Goal: Information Seeking & Learning: Learn about a topic

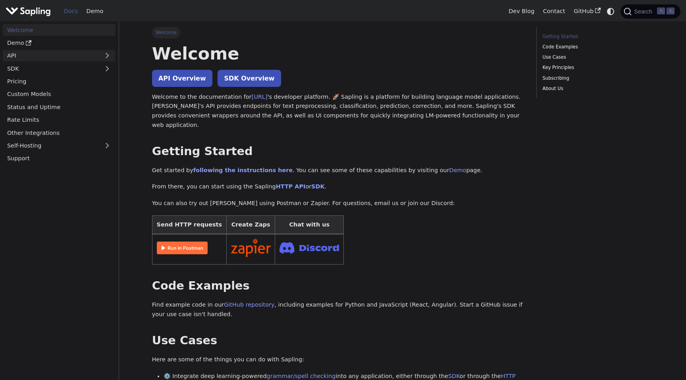
click at [85, 59] on link "API" at bounding box center [51, 56] width 96 height 12
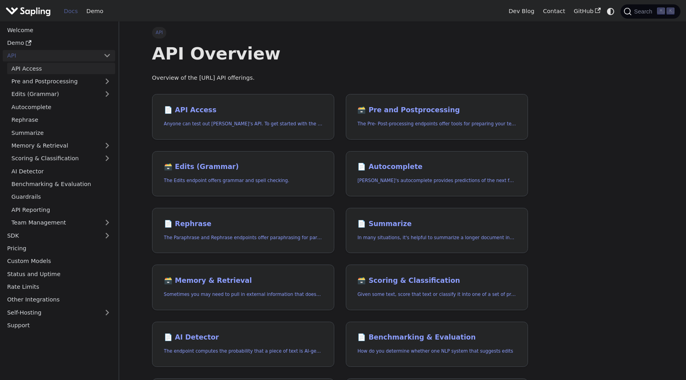
click at [83, 68] on link "API Access" at bounding box center [61, 69] width 108 height 12
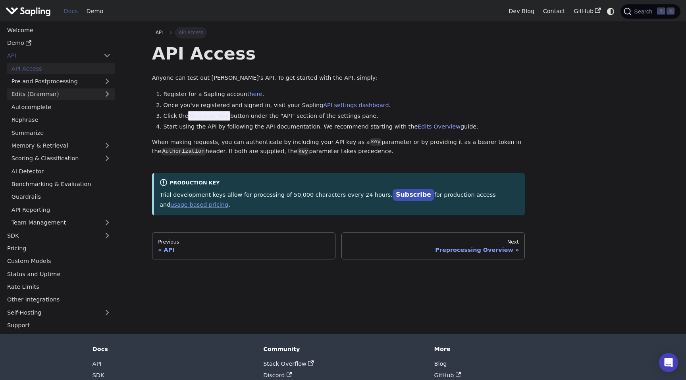
click at [47, 95] on link "Edits (Grammar)" at bounding box center [61, 95] width 108 height 12
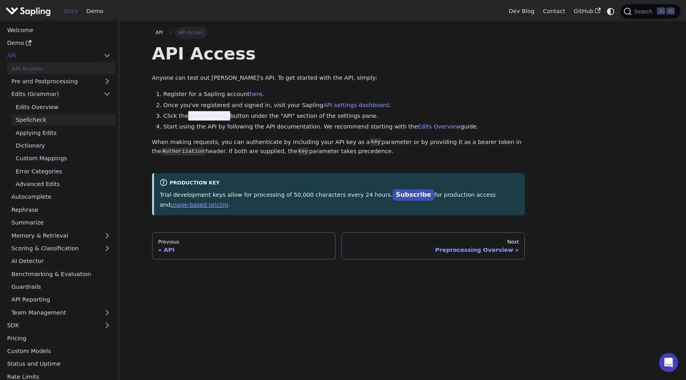
click at [51, 119] on link "Spellcheck" at bounding box center [64, 120] width 104 height 12
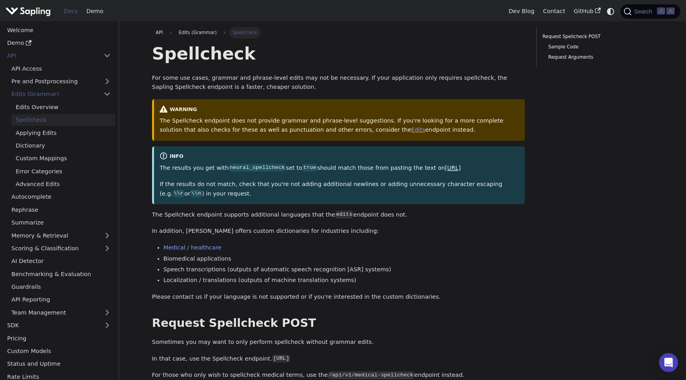
click at [445, 171] on link "[URL]" at bounding box center [453, 168] width 16 height 6
